Goal: Register for event/course

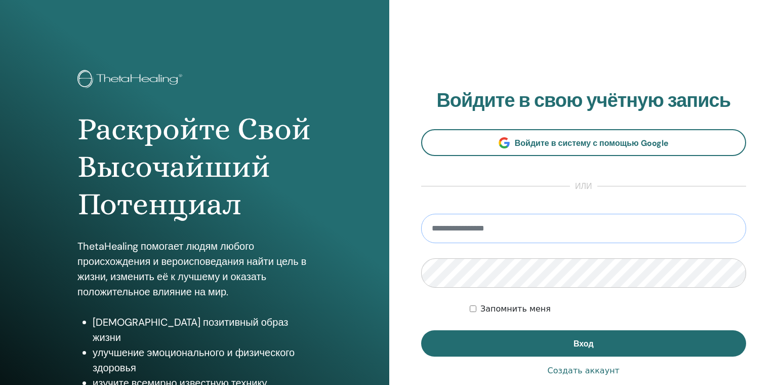
click at [477, 225] on input "email" at bounding box center [583, 228] width 325 height 29
type input "**********"
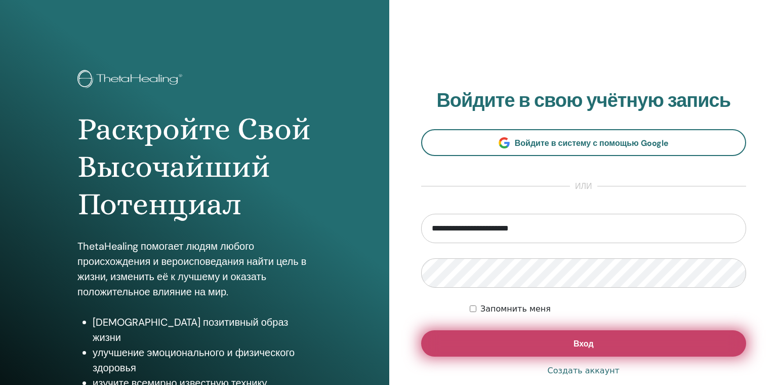
click at [568, 342] on button "Вход" at bounding box center [583, 343] width 325 height 26
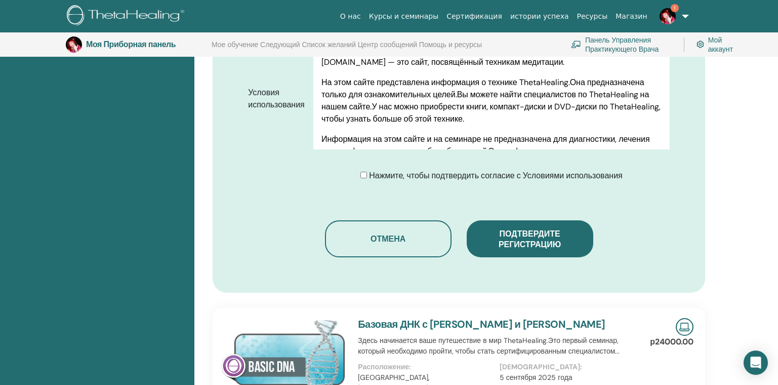
scroll to position [530, 0]
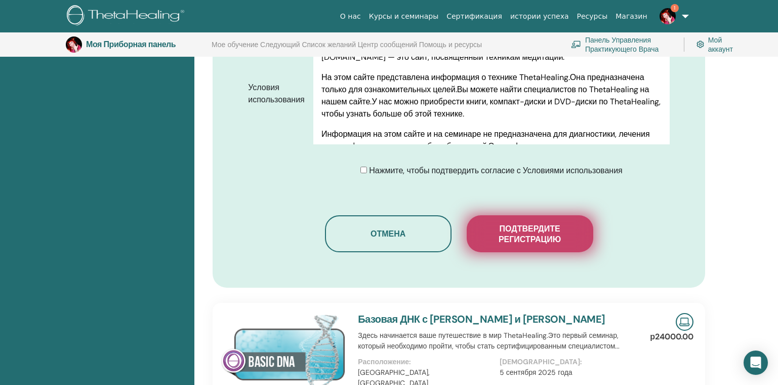
click at [526, 236] on ya-tr-span "Подтвердите регистрацию" at bounding box center [529, 233] width 62 height 21
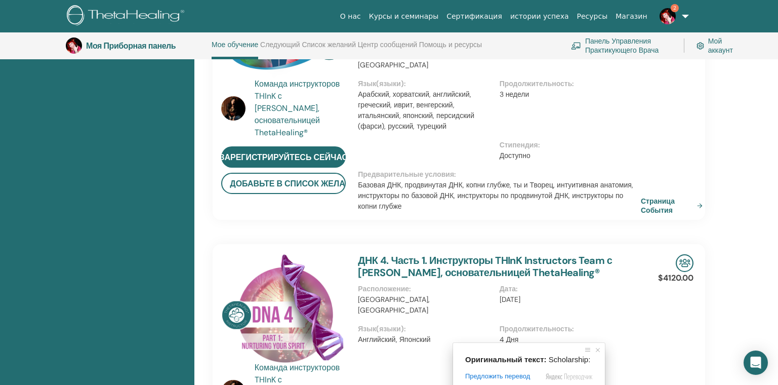
scroll to position [735, 0]
